Goal: Find specific page/section: Find specific page/section

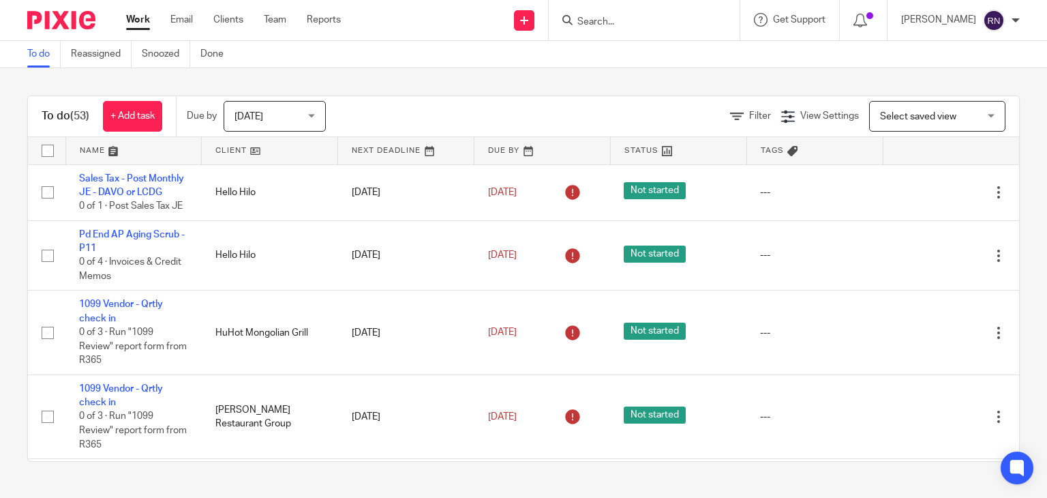
click at [667, 25] on input "Search" at bounding box center [637, 22] width 123 height 12
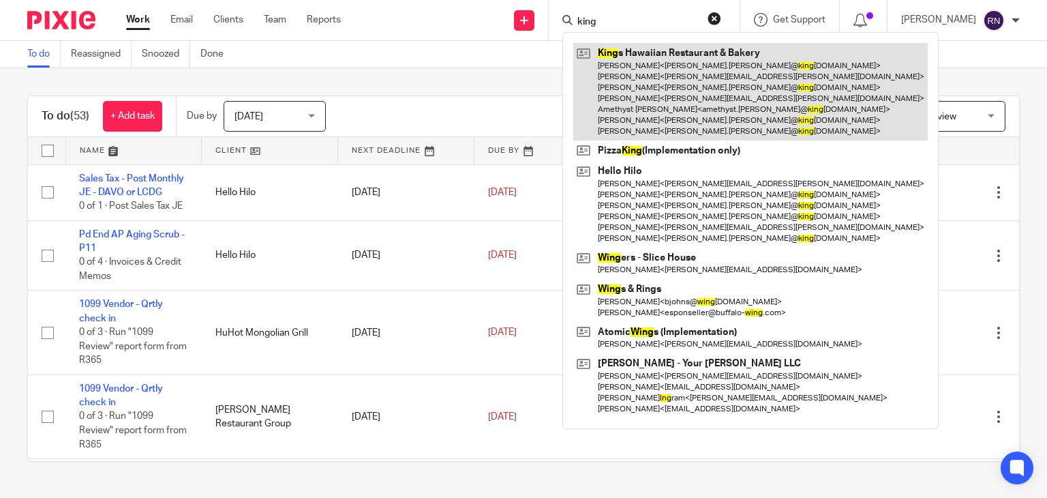
type input "king"
click at [680, 69] on link at bounding box center [750, 91] width 354 height 97
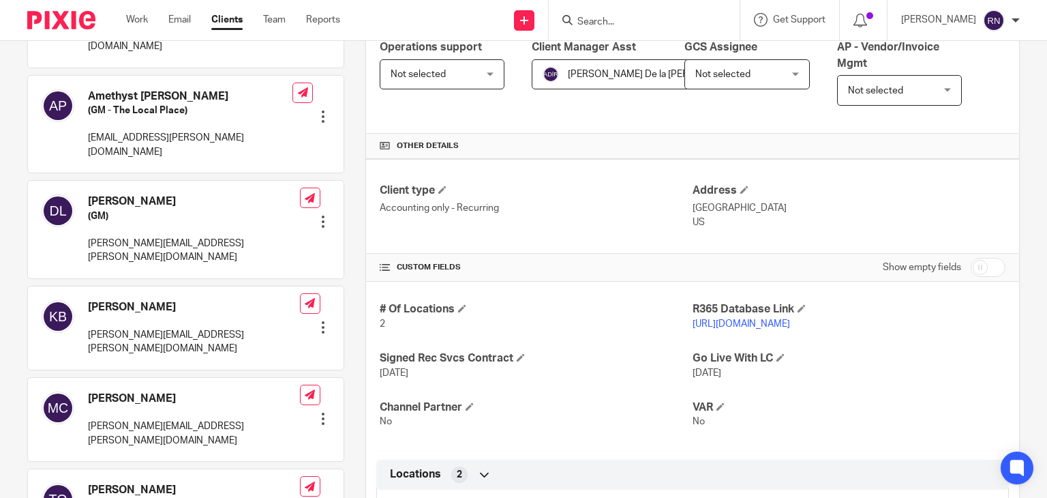
scroll to position [312, 0]
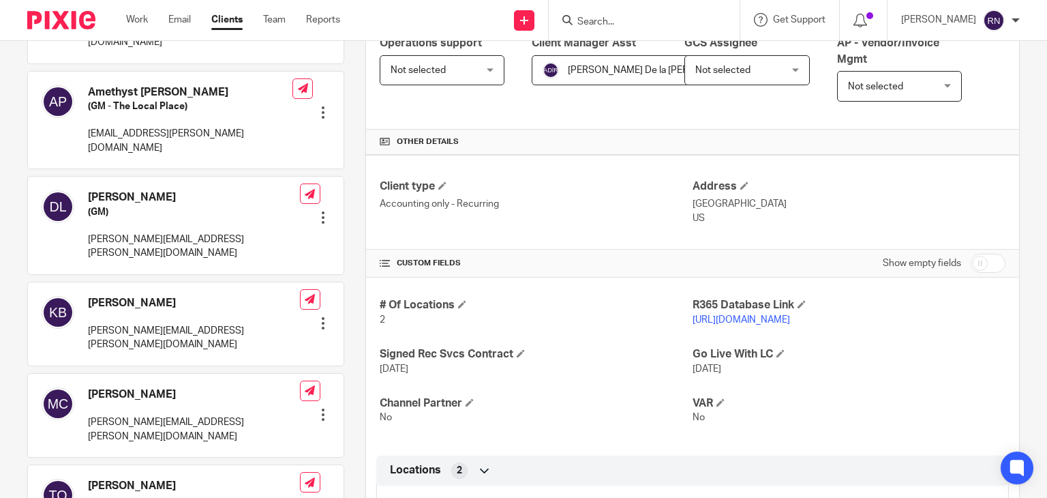
click at [790, 320] on link "https://kingshawaiian.restaurant365.com/" at bounding box center [740, 320] width 97 height 10
